Goal: Transaction & Acquisition: Purchase product/service

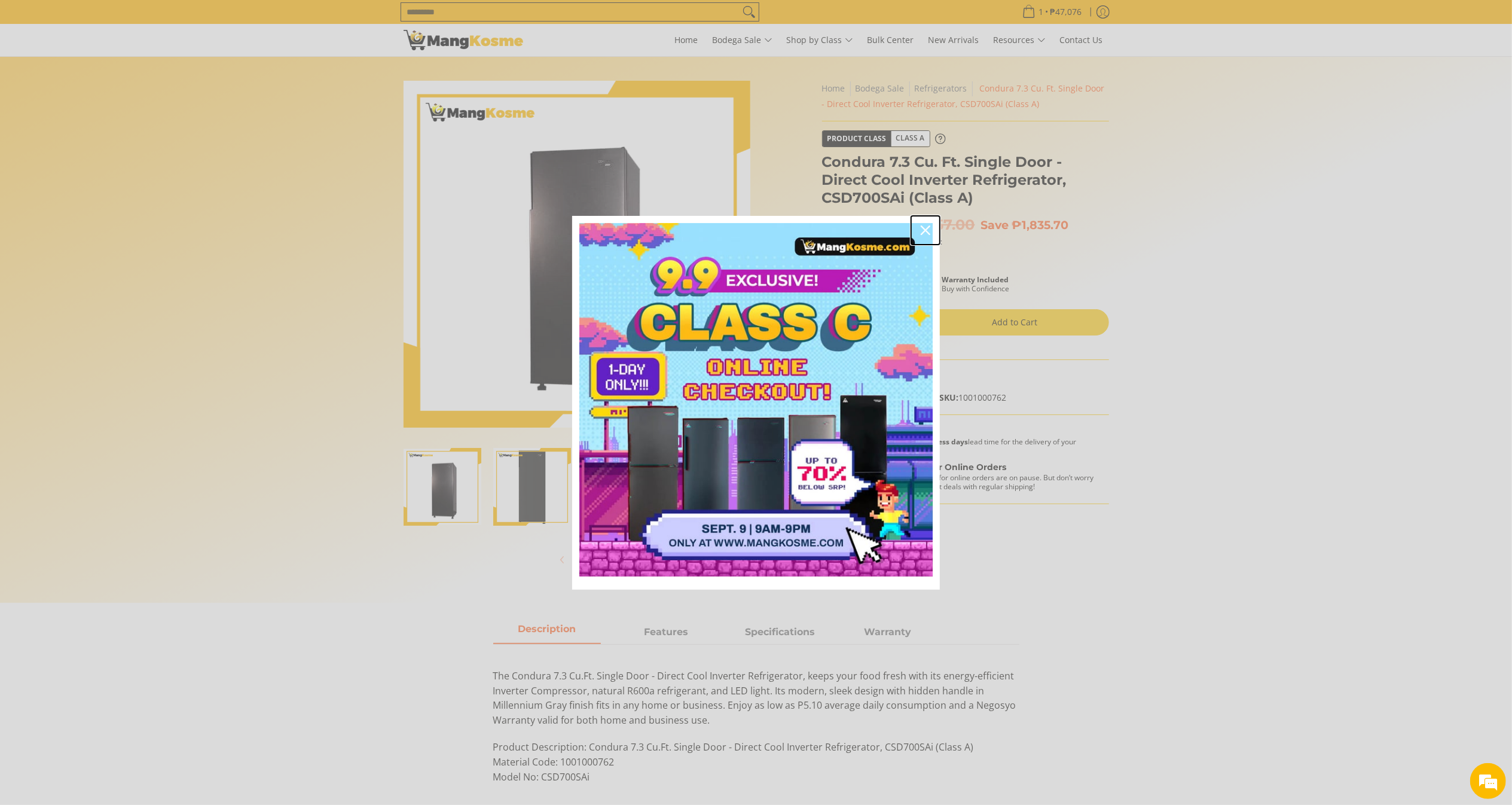
click at [926, 224] on div "Close" at bounding box center [925, 230] width 19 height 19
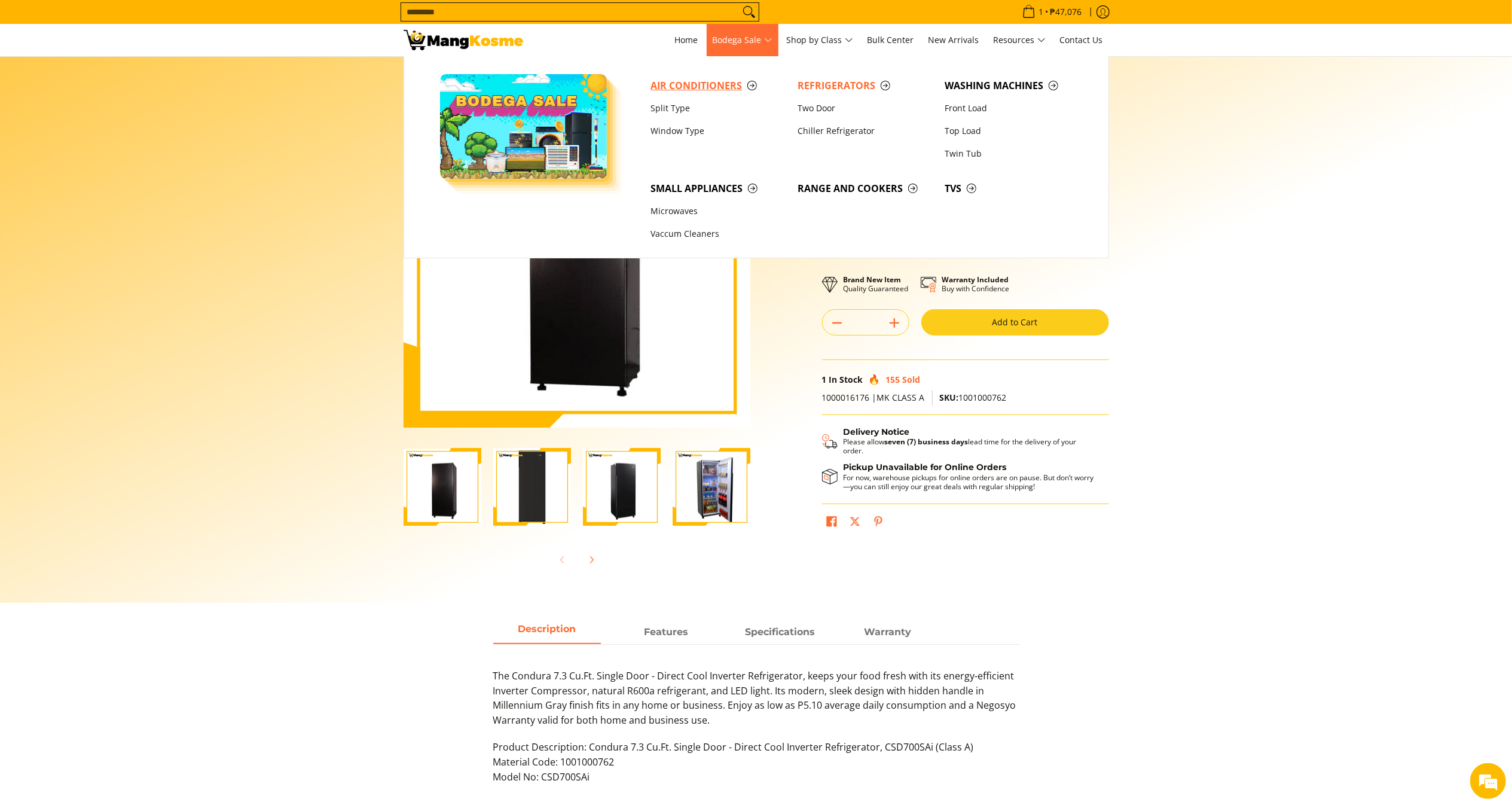
click at [719, 90] on span "Air Conditioners" at bounding box center [718, 86] width 135 height 15
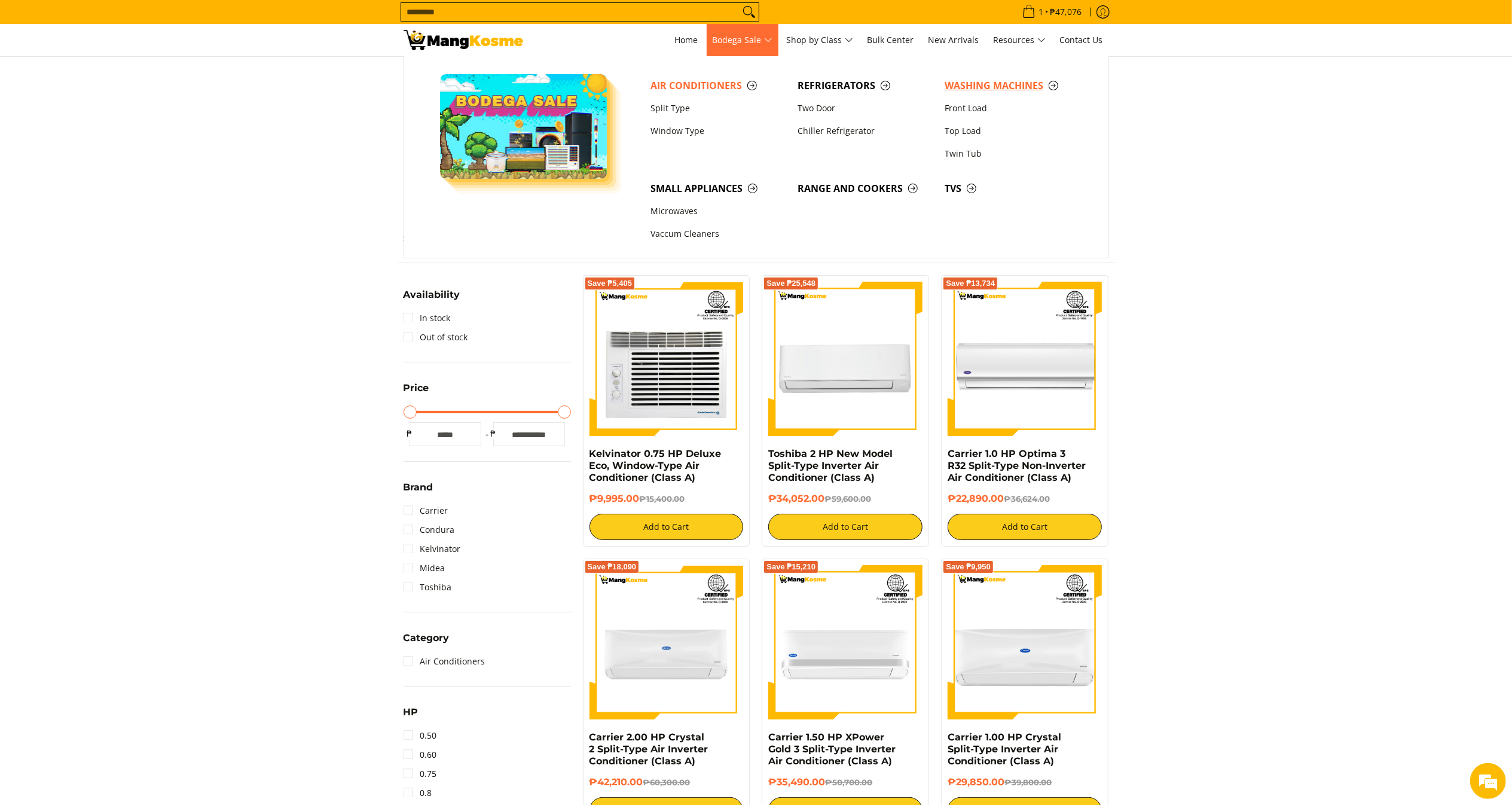
click at [986, 76] on link "Washing Machines" at bounding box center [1012, 85] width 147 height 23
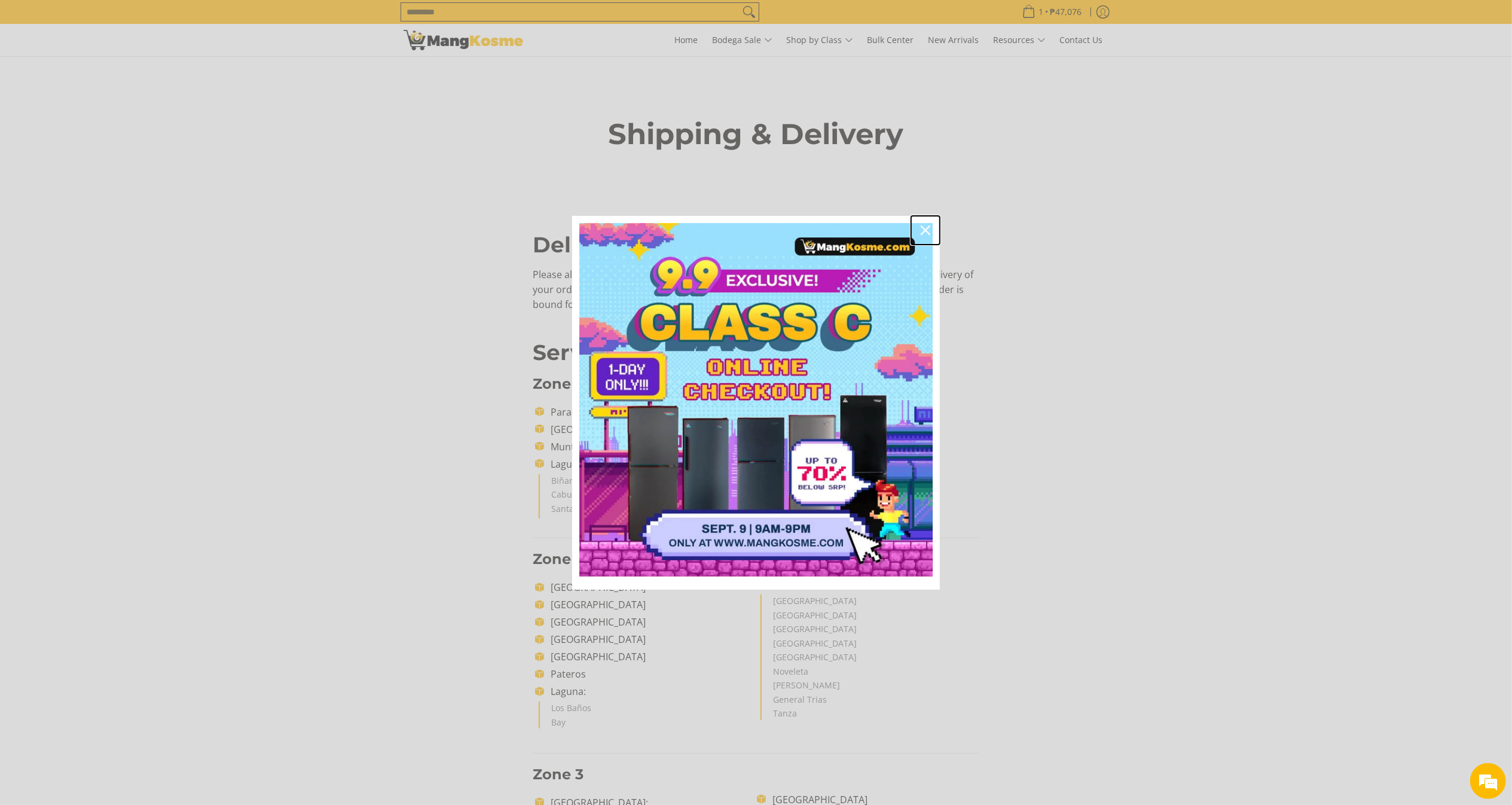
click at [918, 225] on div "Close" at bounding box center [925, 230] width 19 height 19
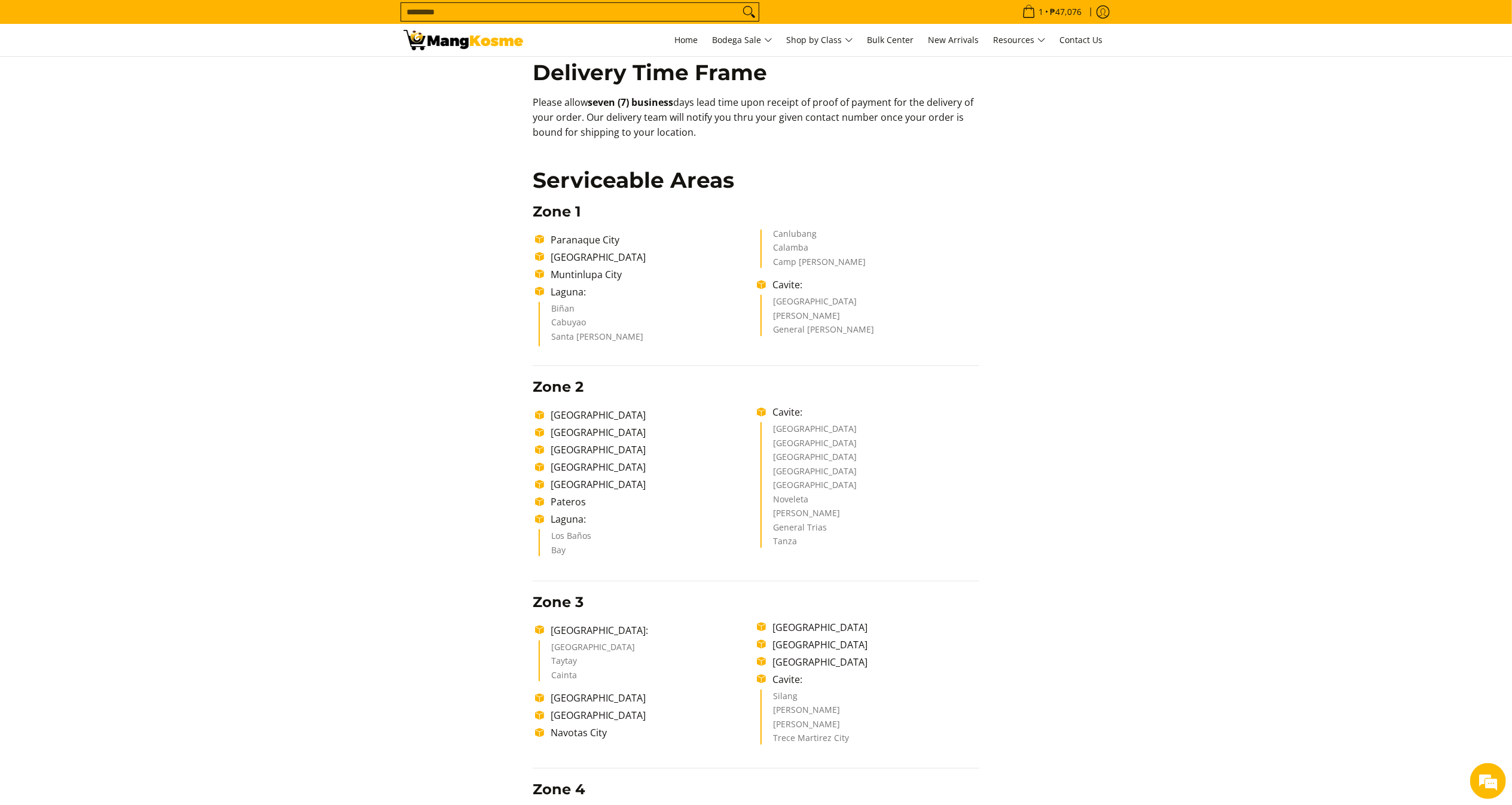
scroll to position [200, 0]
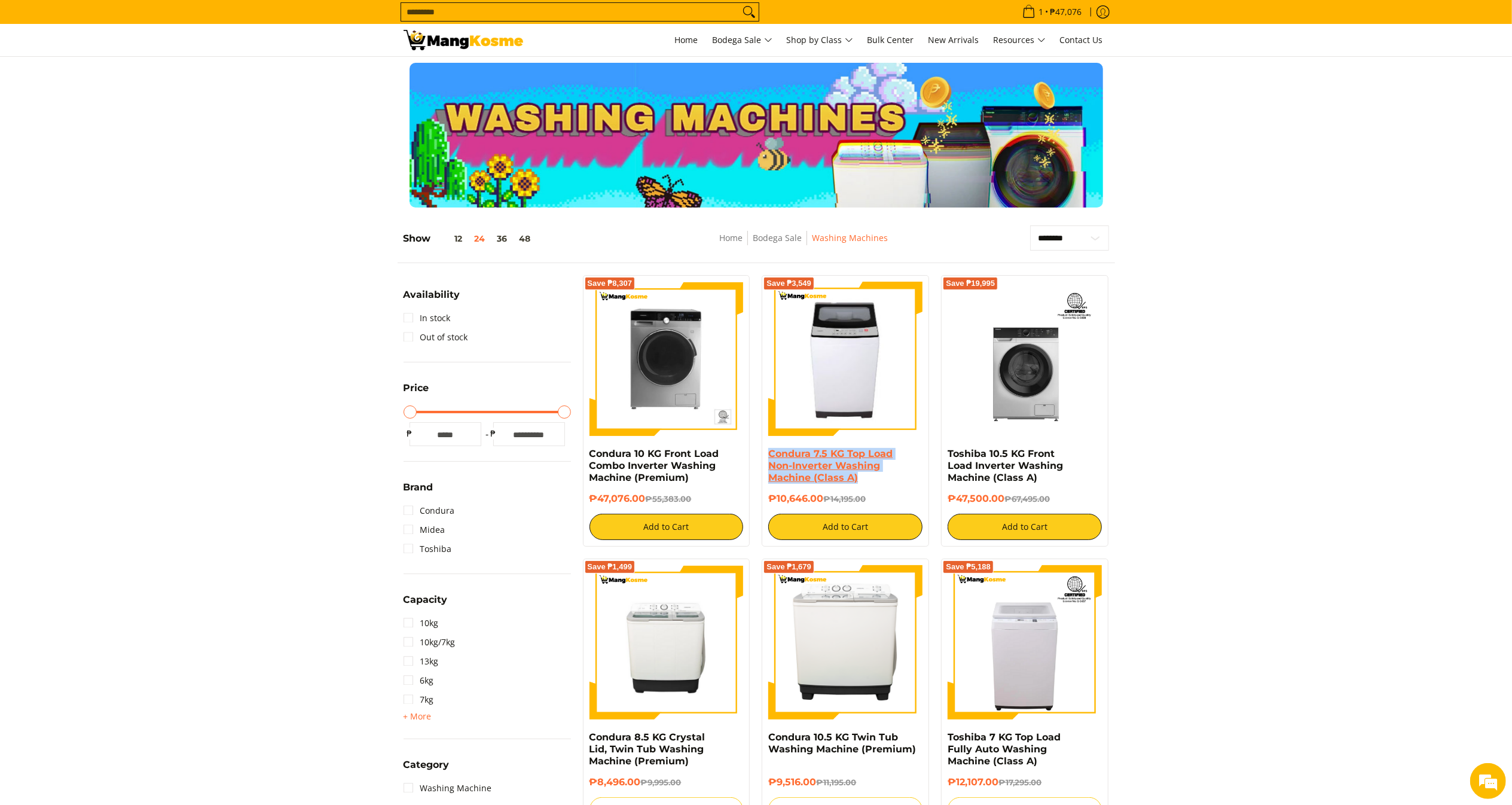
drag, startPoint x: 868, startPoint y: 486, endPoint x: 768, endPoint y: 449, distance: 106.6
click at [768, 449] on div "Condura 7.5 KG Top Load Non-Inverter Washing Machine (Class A)" at bounding box center [845, 470] width 154 height 45
copy link "Condura 7.5 KG Top Load Non-Inverter Washing Machine (Class A)"
copy h6 "₱10,646.00"
drag, startPoint x: 821, startPoint y: 492, endPoint x: 771, endPoint y: 501, distance: 50.8
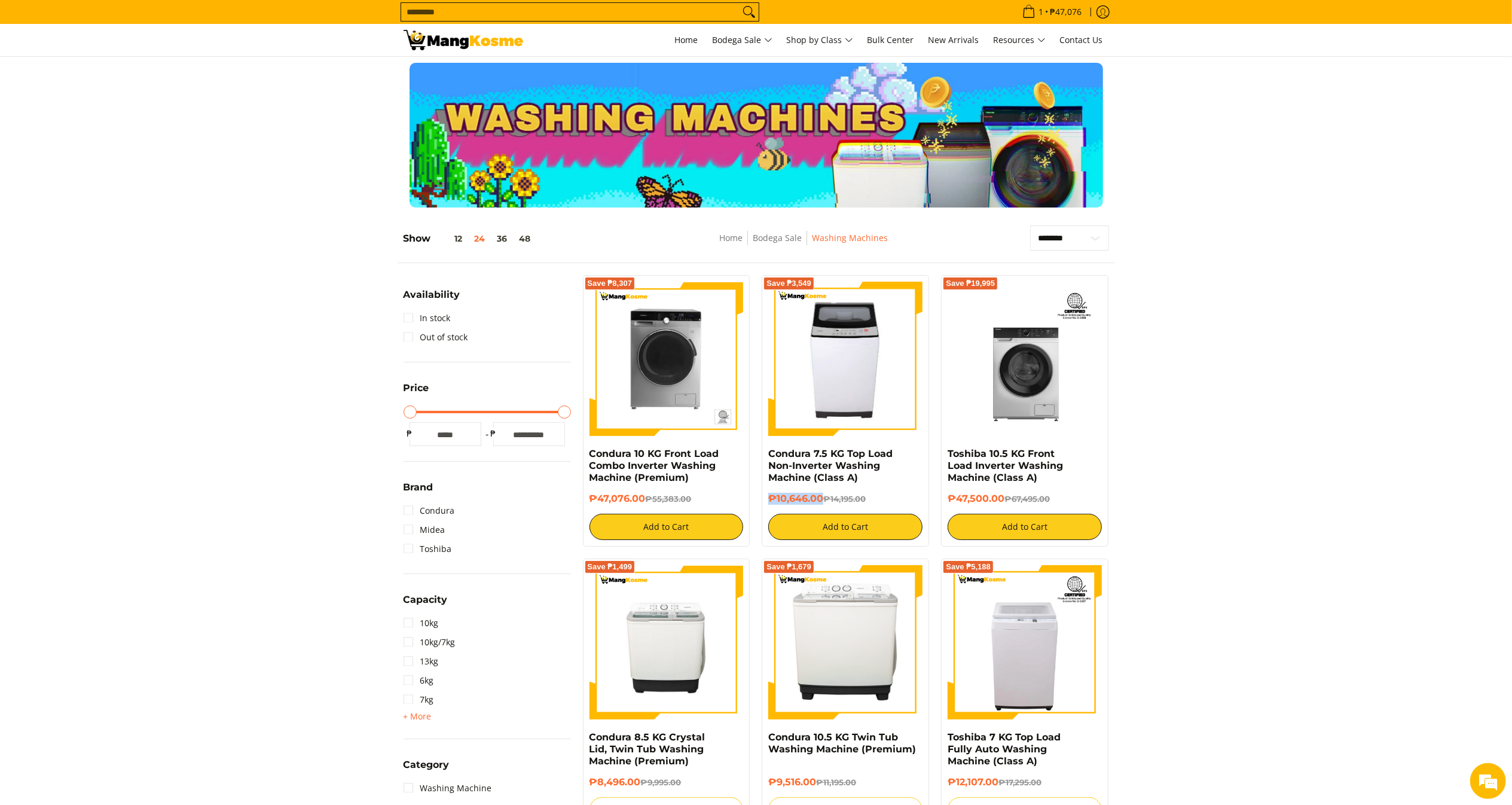
click at [771, 501] on h6 "₱10,646.00 ₱14,195.00" at bounding box center [845, 499] width 154 height 12
